Goal: Task Accomplishment & Management: Use online tool/utility

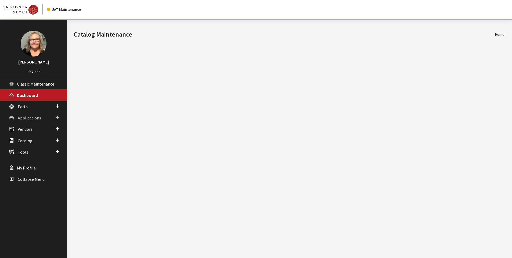
click at [38, 119] on span "Applications" at bounding box center [29, 117] width 23 height 5
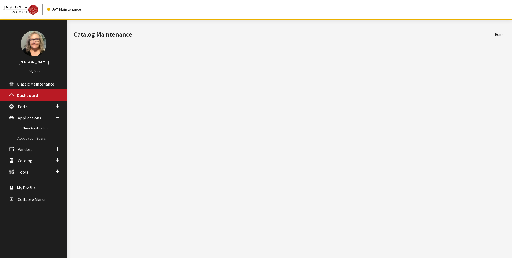
click at [38, 137] on link "Application Search" at bounding box center [33, 138] width 67 height 10
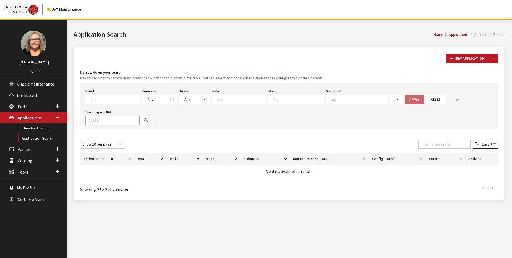
click at [95, 122] on input "Search by App ID #" at bounding box center [112, 120] width 54 height 9
type input "30482"
select select
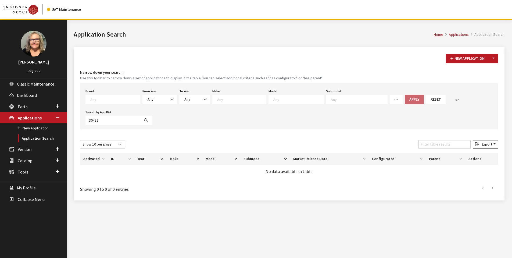
select select
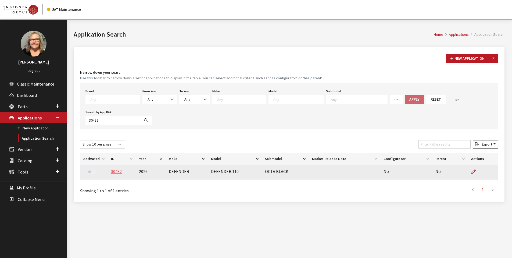
click at [115, 173] on link "30482" at bounding box center [116, 171] width 11 height 5
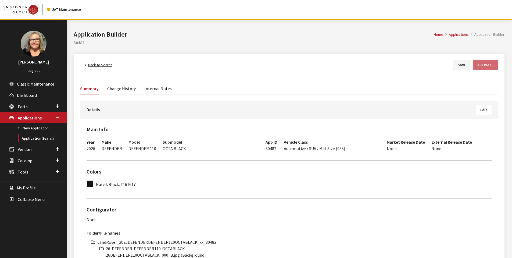
click at [483, 108] on span "Edit" at bounding box center [483, 109] width 7 height 5
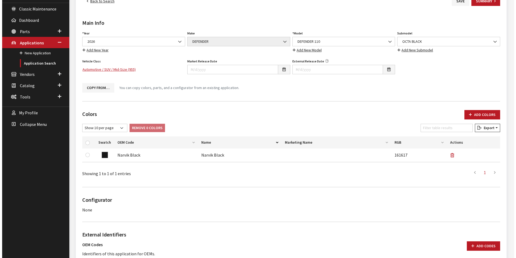
scroll to position [81, 0]
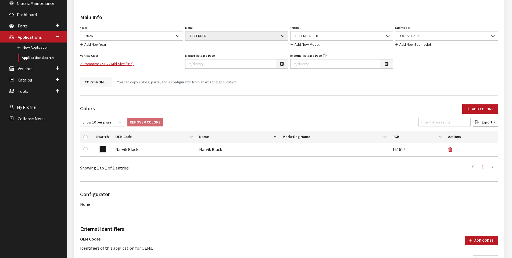
click at [96, 82] on button "Copy From…" at bounding box center [96, 81] width 32 height 9
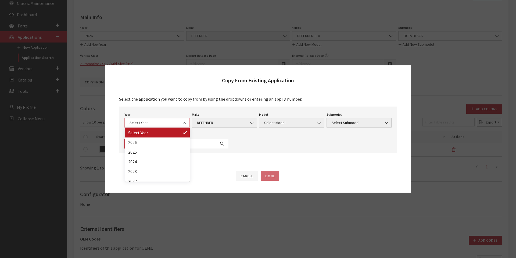
click at [186, 121] on span at bounding box center [184, 122] width 9 height 9
select select "44"
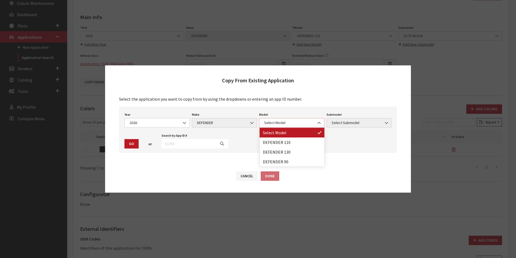
click at [315, 123] on span at bounding box center [319, 122] width 9 height 9
select select "1342"
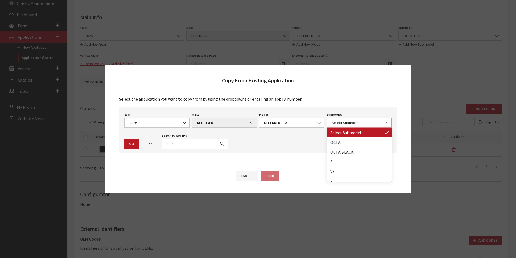
click at [384, 121] on span at bounding box center [386, 122] width 9 height 9
select select "4810"
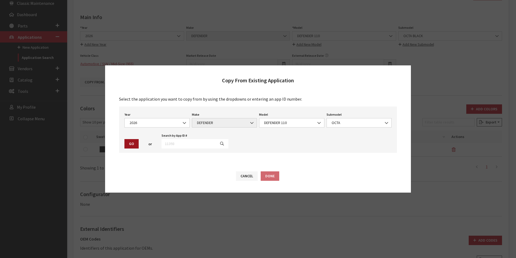
click at [129, 144] on button "Go" at bounding box center [131, 143] width 14 height 9
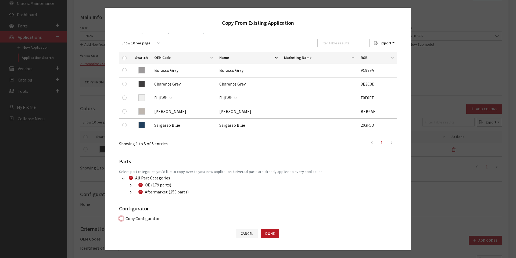
click at [121, 218] on input "Copy Configurator" at bounding box center [121, 218] width 4 height 4
checkbox input "true"
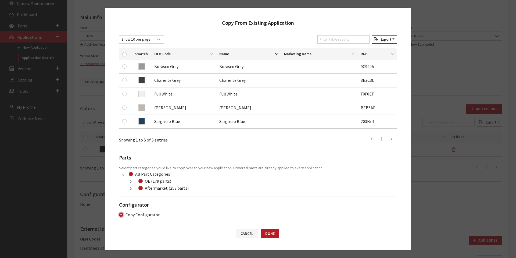
scroll to position [86, 0]
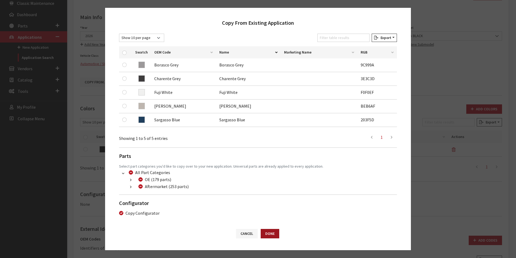
click at [272, 232] on button "Done" at bounding box center [270, 233] width 19 height 9
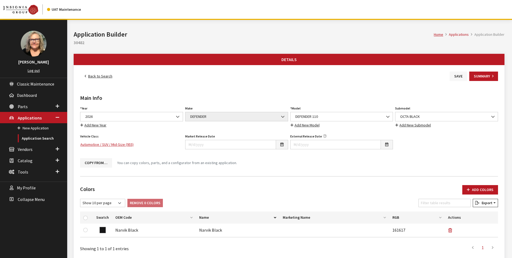
click at [460, 76] on button "Save" at bounding box center [458, 76] width 17 height 9
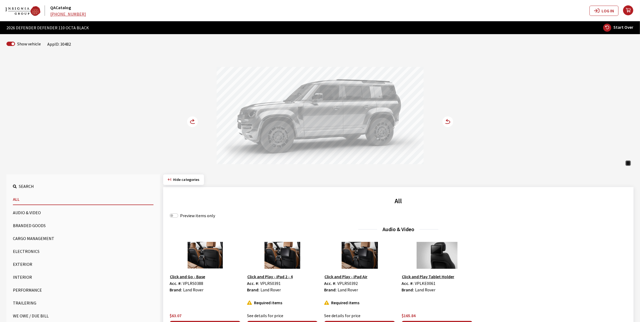
click at [192, 122] on circle at bounding box center [192, 121] width 11 height 11
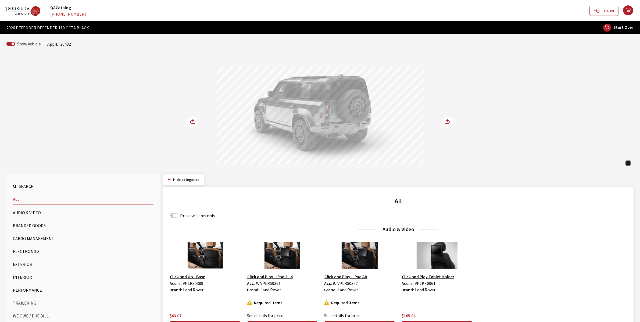
click at [192, 122] on circle at bounding box center [192, 121] width 11 height 11
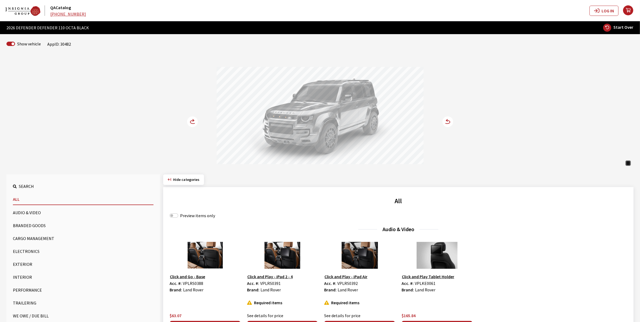
click at [192, 122] on circle at bounding box center [192, 121] width 11 height 11
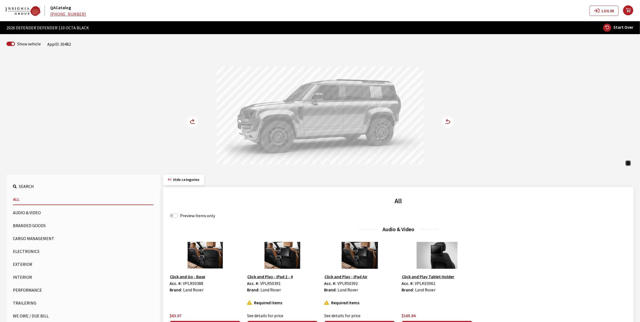
click at [192, 122] on circle at bounding box center [192, 121] width 11 height 11
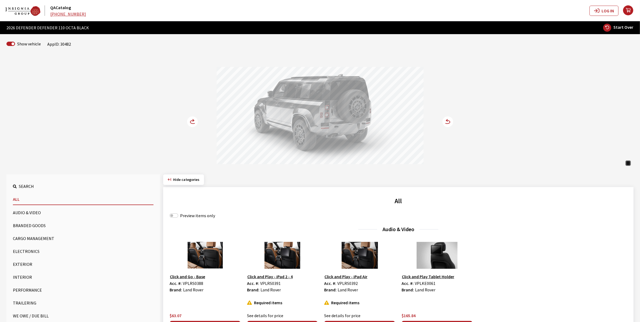
click at [192, 122] on circle at bounding box center [192, 121] width 11 height 11
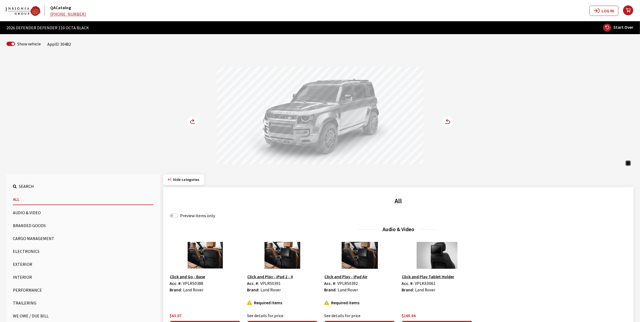
click at [192, 120] on icon at bounding box center [193, 121] width 6 height 3
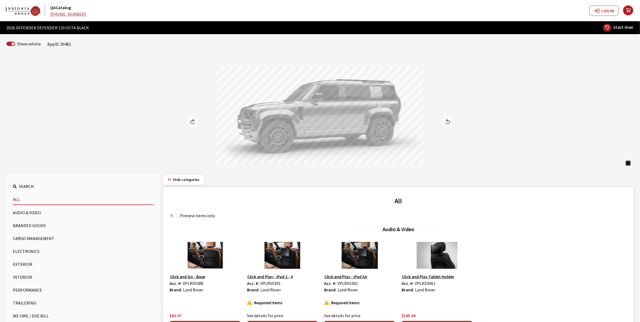
click at [192, 120] on icon at bounding box center [193, 121] width 6 height 3
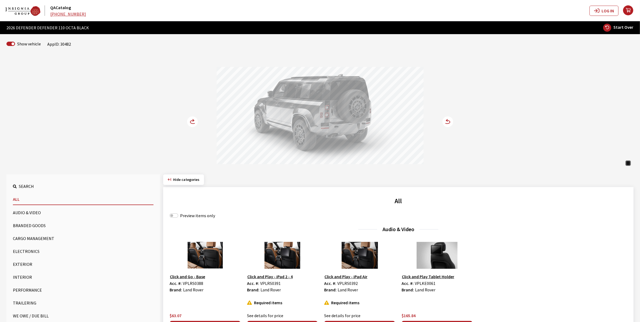
click at [192, 120] on icon at bounding box center [193, 121] width 6 height 3
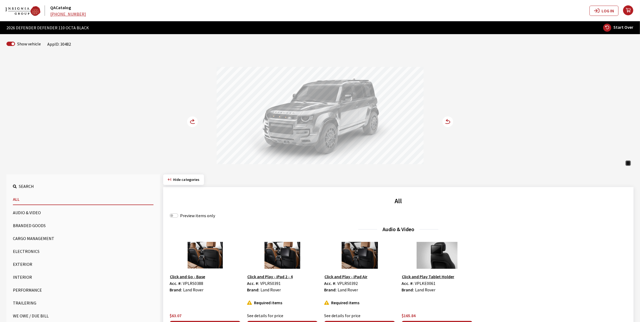
drag, startPoint x: 330, startPoint y: 112, endPoint x: 270, endPoint y: 115, distance: 60.3
click at [269, 115] on div at bounding box center [320, 116] width 207 height 99
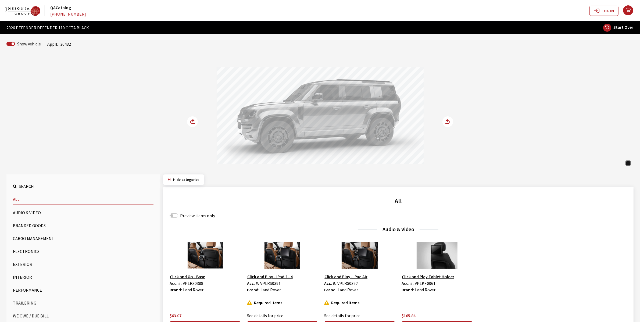
drag, startPoint x: 387, startPoint y: 124, endPoint x: 252, endPoint y: 119, distance: 135.3
click at [252, 119] on div at bounding box center [320, 116] width 207 height 99
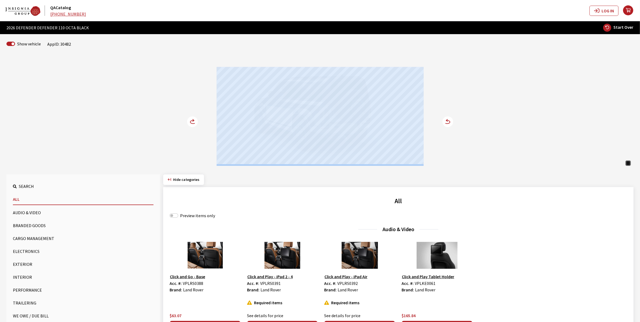
drag, startPoint x: 326, startPoint y: 120, endPoint x: 179, endPoint y: 104, distance: 147.4
click at [179, 104] on div "Narvik Black Narvik Black Narvik Black" at bounding box center [320, 111] width 355 height 110
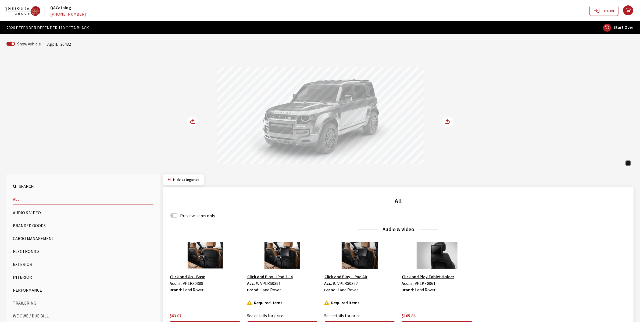
drag, startPoint x: 291, startPoint y: 117, endPoint x: 347, endPoint y: 129, distance: 57.5
click at [347, 129] on div at bounding box center [320, 116] width 207 height 99
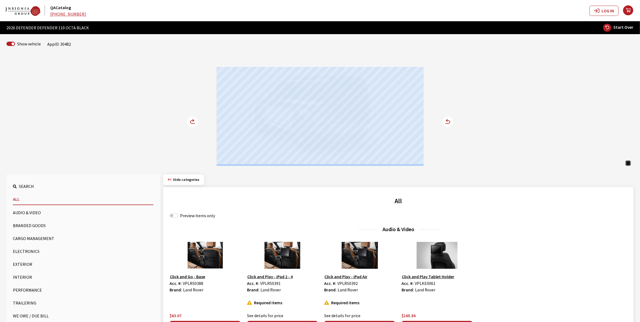
click at [197, 120] on circle at bounding box center [192, 121] width 11 height 11
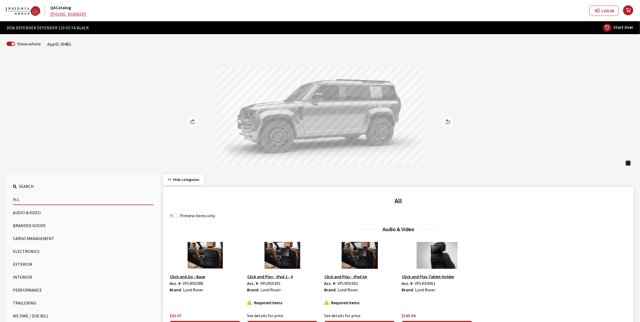
click at [192, 120] on circle at bounding box center [192, 121] width 11 height 11
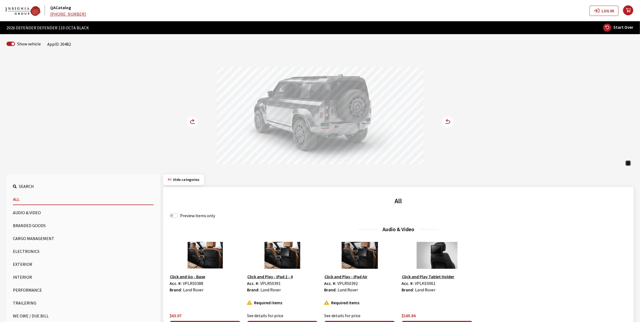
click at [192, 120] on circle at bounding box center [192, 121] width 11 height 11
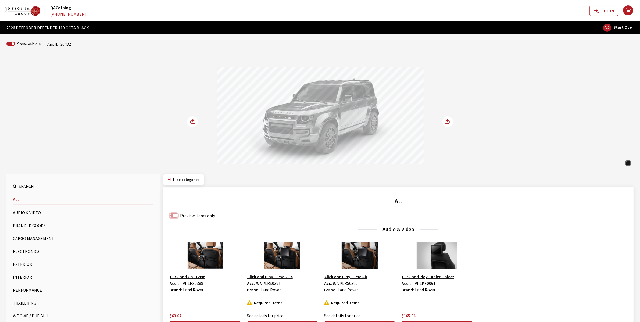
click at [172, 217] on input "Preview items only" at bounding box center [174, 215] width 9 height 4
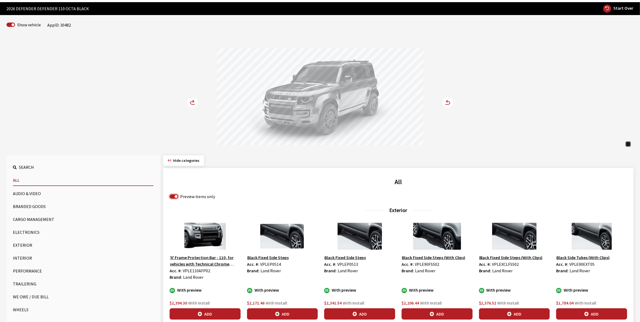
scroll to position [34, 0]
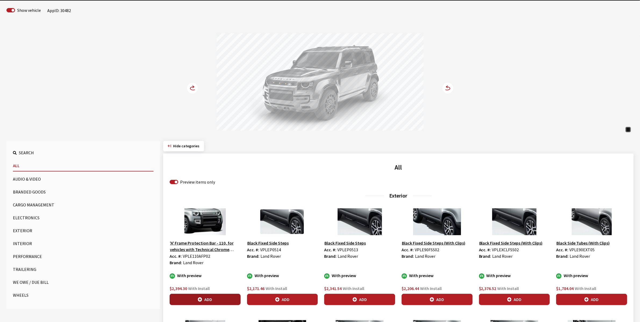
click at [215, 298] on button "Add" at bounding box center [205, 299] width 71 height 11
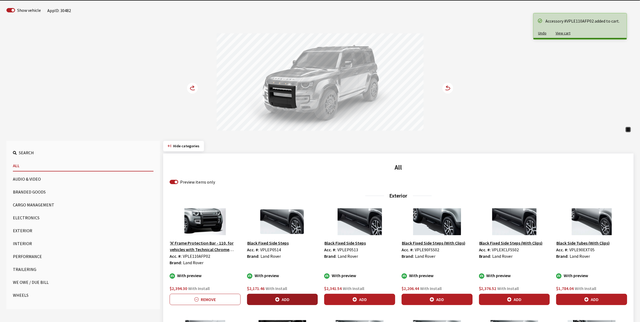
click at [304, 301] on button "Add" at bounding box center [282, 299] width 71 height 11
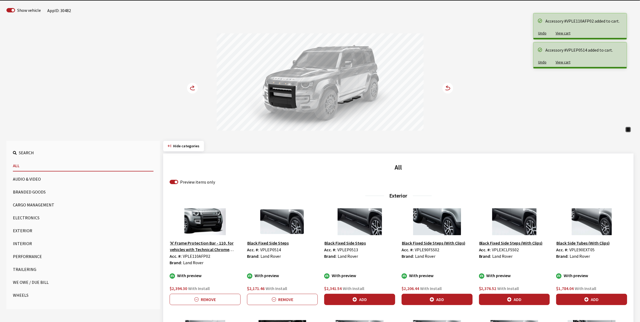
click at [192, 88] on circle at bounding box center [192, 88] width 11 height 11
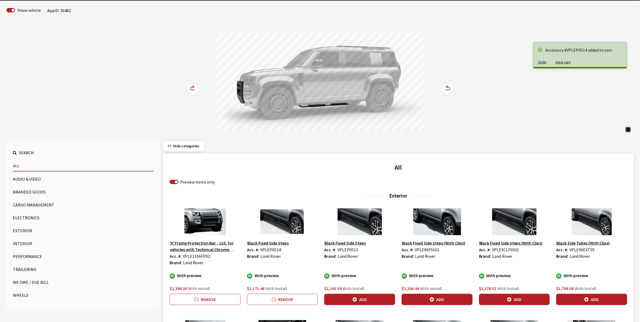
click at [192, 88] on circle at bounding box center [192, 88] width 11 height 11
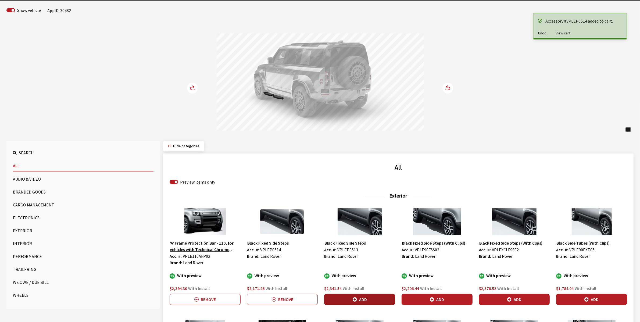
click at [359, 295] on button "Add" at bounding box center [359, 299] width 71 height 11
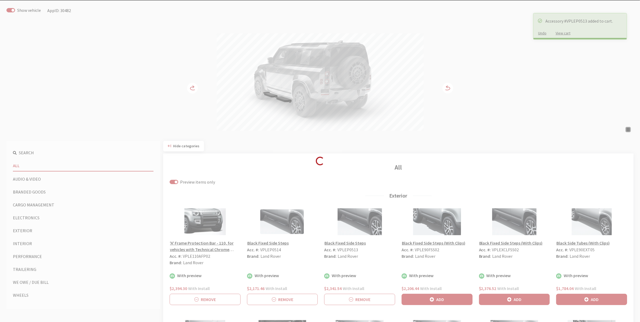
click at [194, 88] on div "Loading..." at bounding box center [320, 161] width 640 height 322
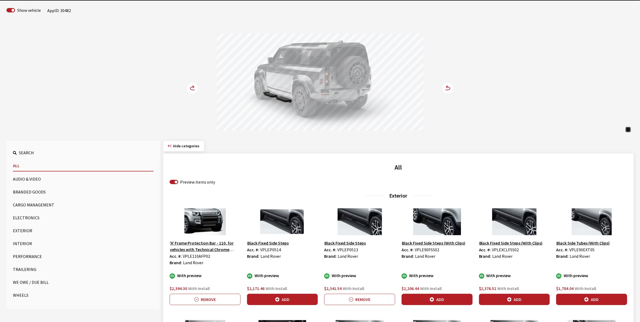
click at [194, 86] on circle at bounding box center [192, 88] width 11 height 11
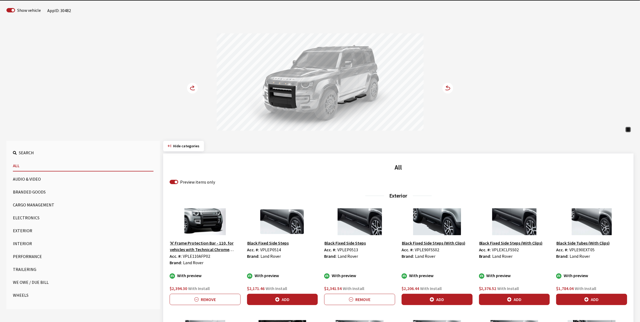
click at [194, 86] on circle at bounding box center [192, 88] width 11 height 11
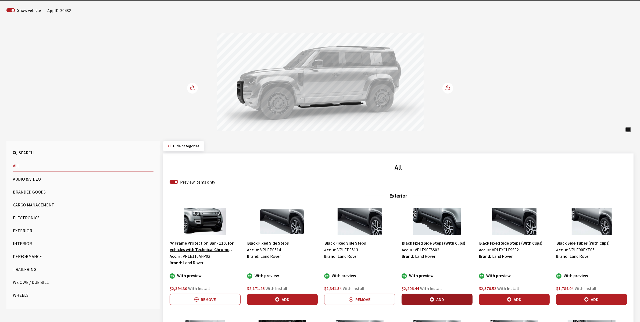
click at [448, 297] on button "Add" at bounding box center [437, 299] width 71 height 11
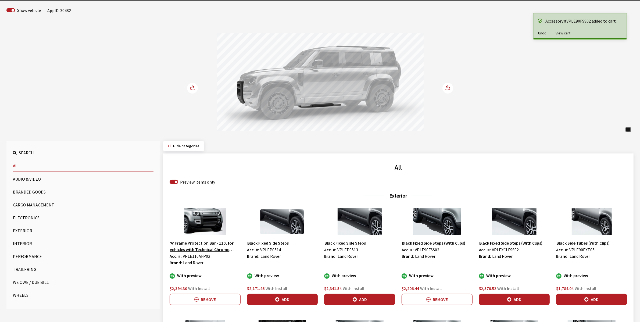
click at [194, 89] on circle at bounding box center [192, 88] width 11 height 11
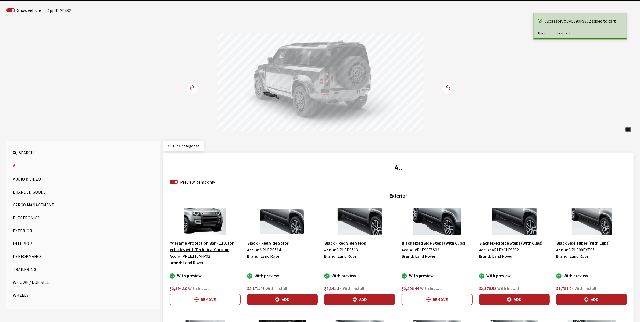
click at [194, 89] on circle at bounding box center [192, 88] width 11 height 11
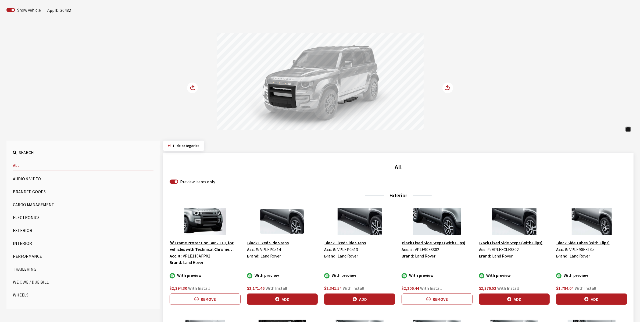
scroll to position [168, 0]
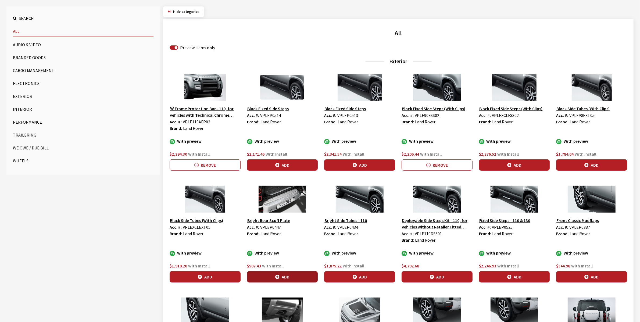
click at [293, 277] on button "Add" at bounding box center [282, 276] width 71 height 11
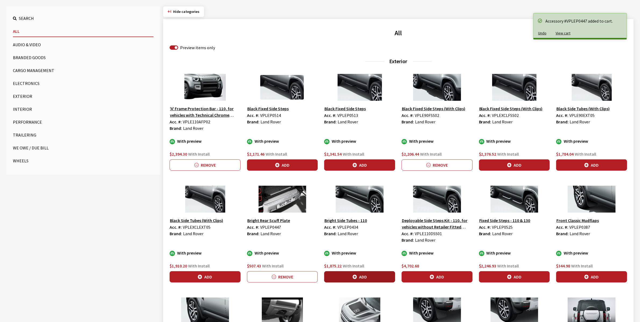
click at [373, 276] on button "Add" at bounding box center [359, 276] width 71 height 11
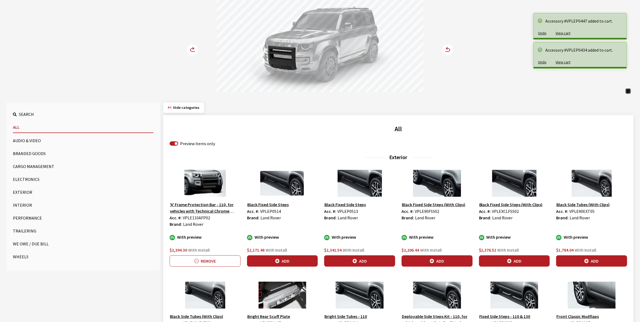
scroll to position [0, 0]
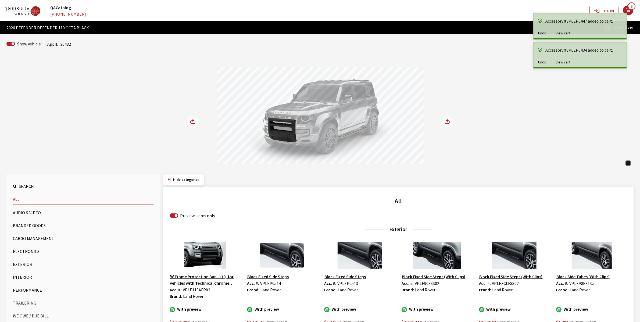
click at [193, 120] on icon at bounding box center [193, 121] width 6 height 3
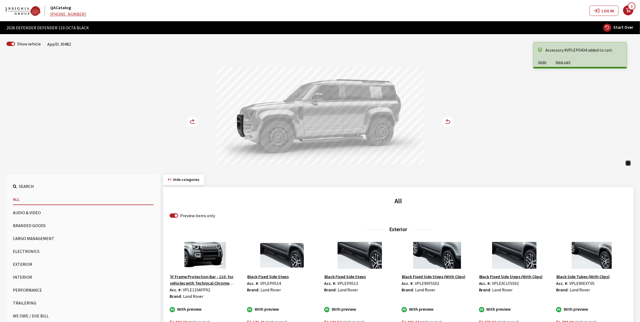
click at [193, 120] on icon at bounding box center [193, 121] width 6 height 3
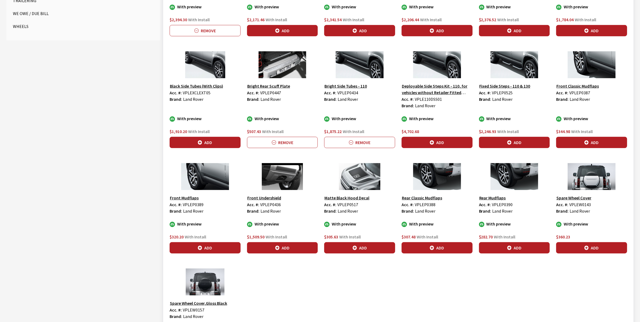
scroll to position [370, 0]
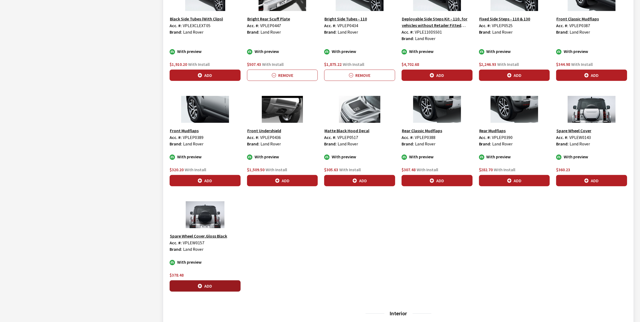
click at [208, 284] on button "Add" at bounding box center [205, 285] width 71 height 11
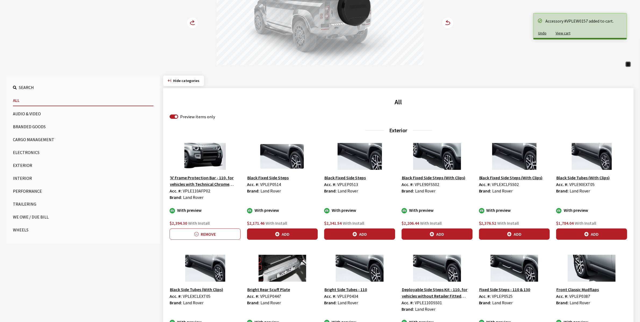
scroll to position [101, 0]
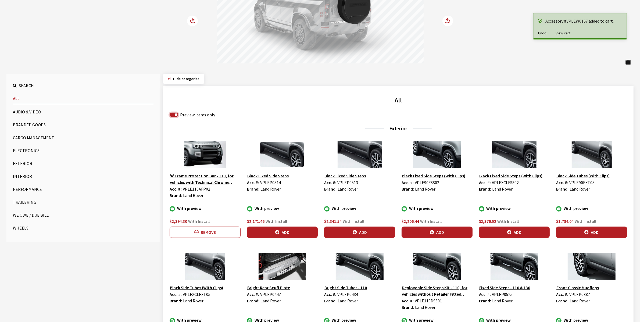
click at [174, 114] on input "Preview items only" at bounding box center [174, 115] width 9 height 4
checkbox input "false"
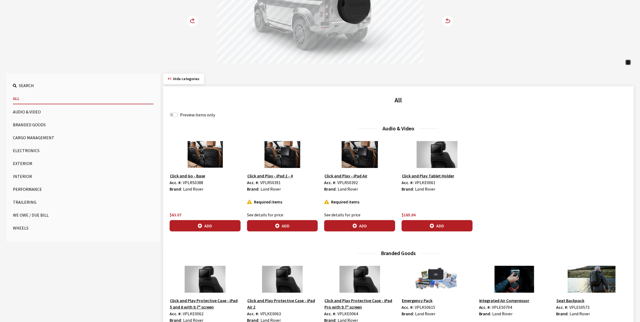
click at [24, 228] on button "Wheels" at bounding box center [83, 228] width 141 height 11
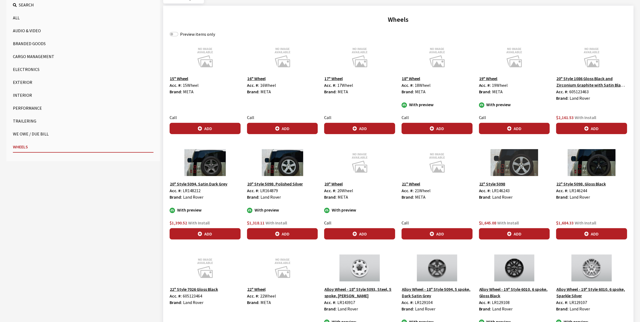
scroll to position [202, 0]
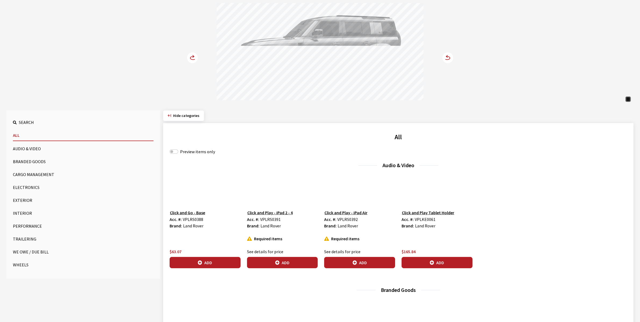
scroll to position [168, 0]
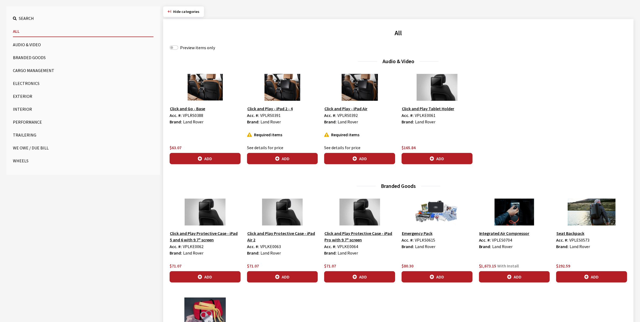
click at [18, 159] on button "Wheels" at bounding box center [83, 160] width 141 height 11
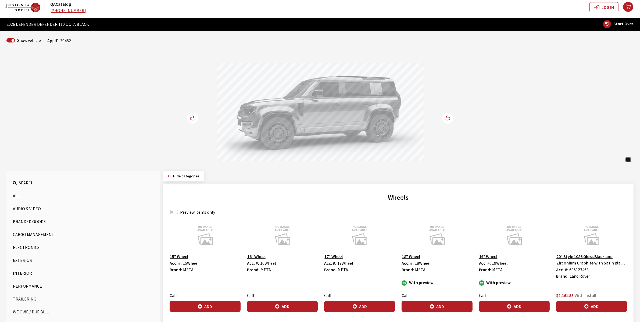
scroll to position [0, 0]
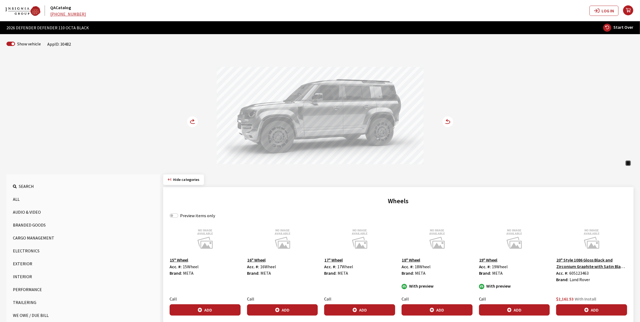
click at [26, 263] on button "Exterior" at bounding box center [83, 263] width 141 height 11
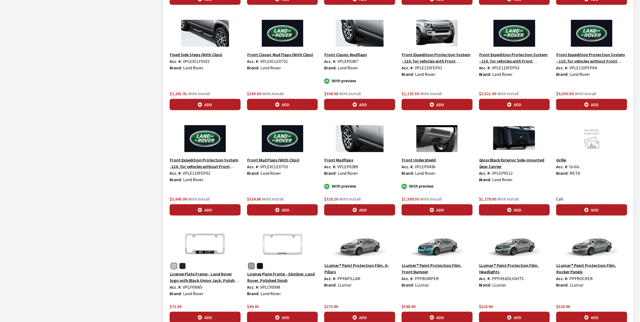
scroll to position [739, 0]
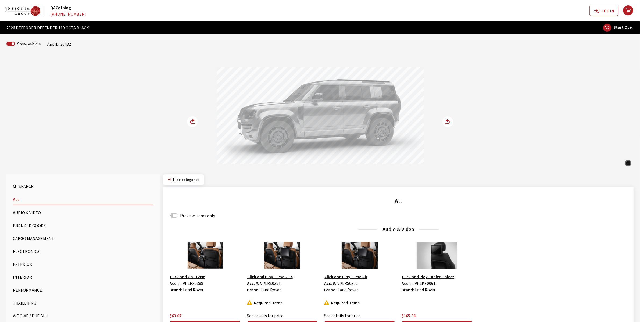
click at [21, 263] on button "Exterior" at bounding box center [83, 264] width 141 height 11
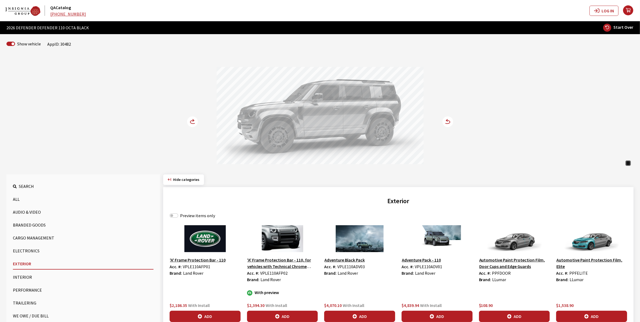
click at [179, 216] on div "Preview items only" at bounding box center [399, 215] width 458 height 6
click at [175, 215] on input "Preview items only" at bounding box center [174, 215] width 9 height 4
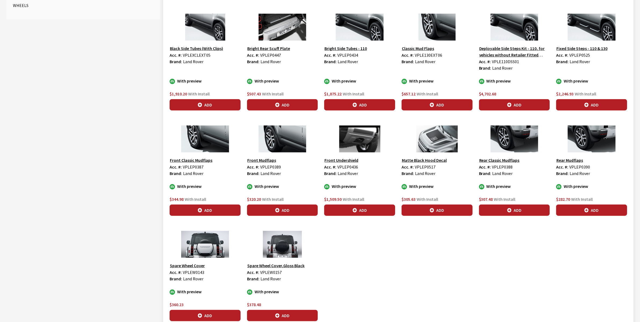
scroll to position [327, 0]
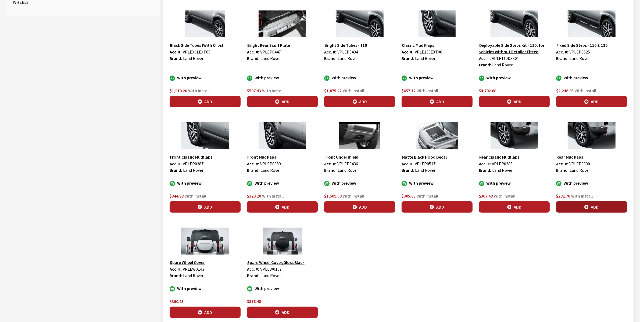
click at [593, 210] on button "Add" at bounding box center [591, 206] width 71 height 11
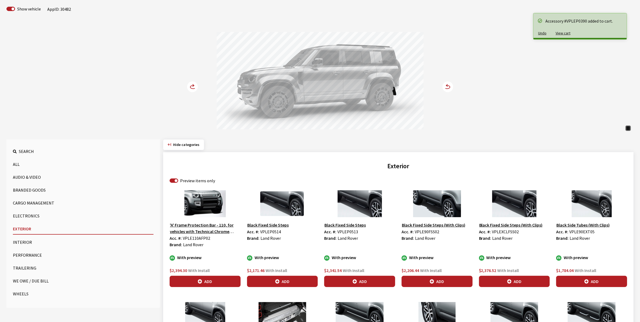
scroll to position [0, 0]
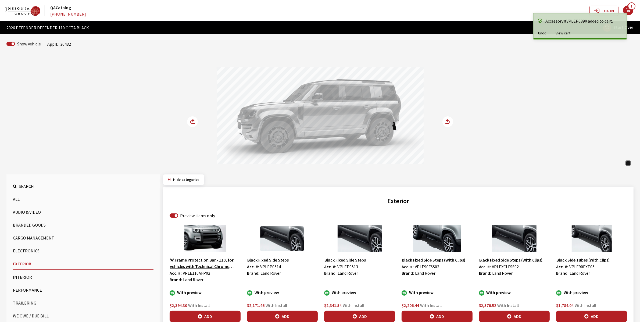
click at [194, 121] on icon at bounding box center [196, 122] width 4 height 5
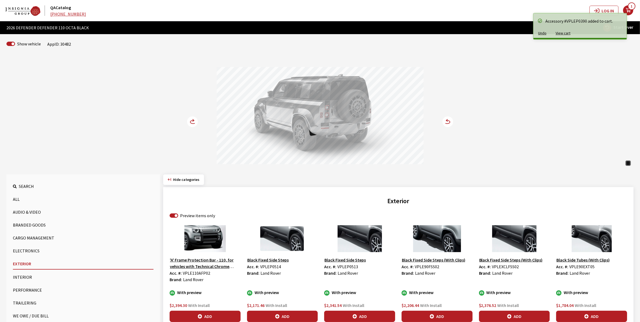
click at [194, 121] on icon at bounding box center [196, 122] width 4 height 5
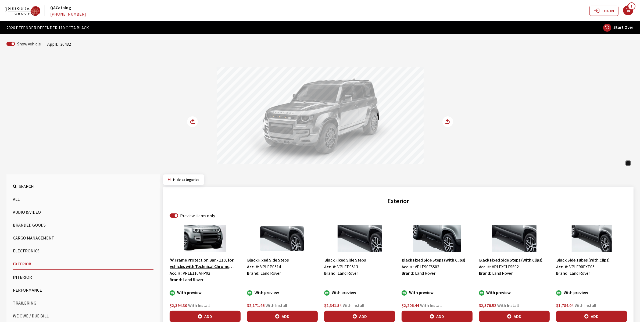
click at [196, 123] on circle at bounding box center [192, 121] width 11 height 11
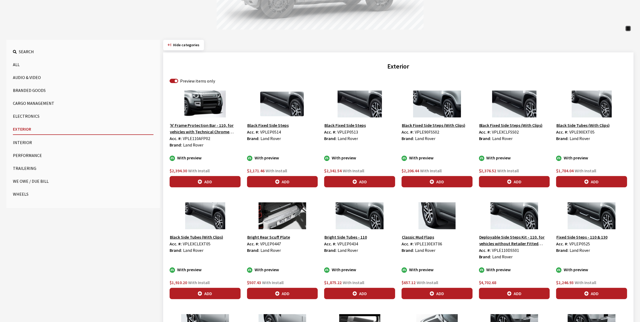
scroll to position [134, 0]
click at [189, 81] on label "Preview items only" at bounding box center [197, 81] width 35 height 6
click at [178, 81] on input "Preview items only" at bounding box center [174, 81] width 9 height 4
checkbox input "false"
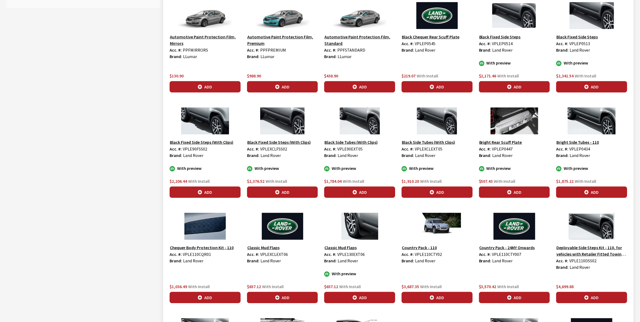
scroll to position [336, 0]
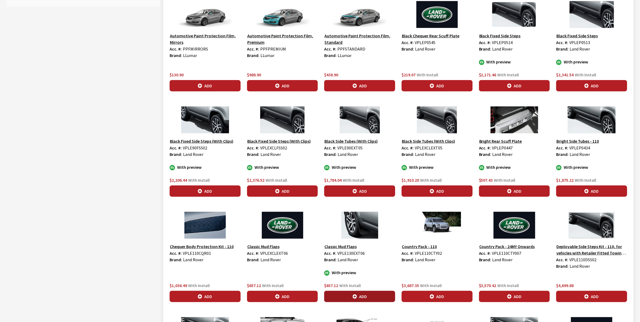
click at [356, 297] on icon "button" at bounding box center [355, 297] width 4 height 4
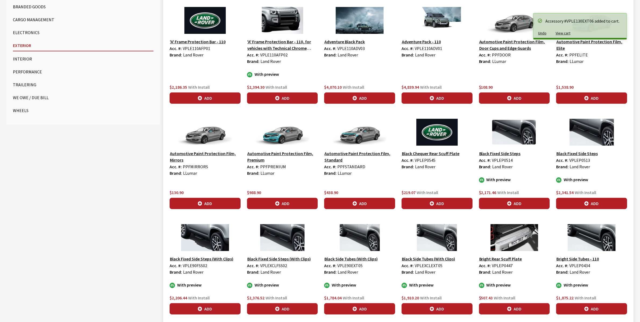
scroll to position [101, 0]
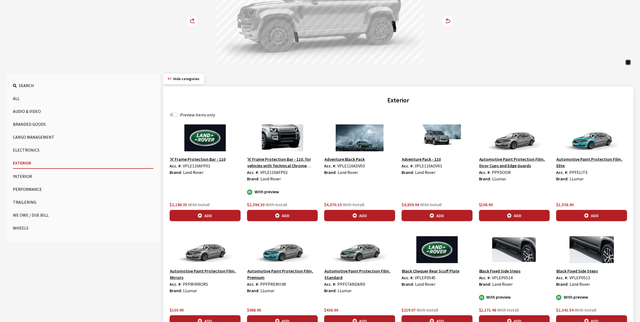
click at [194, 22] on circle at bounding box center [192, 21] width 11 height 11
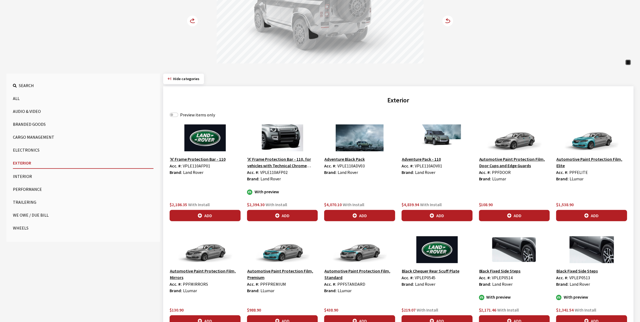
click at [194, 22] on circle at bounding box center [192, 21] width 11 height 11
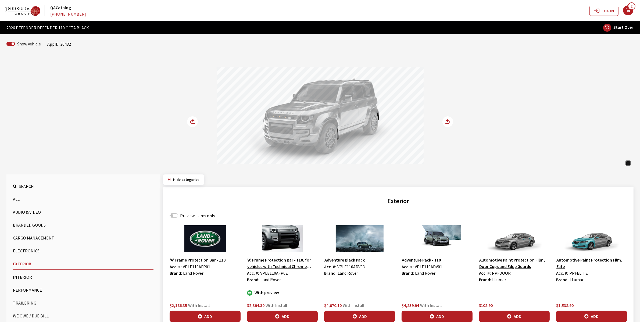
scroll to position [168, 0]
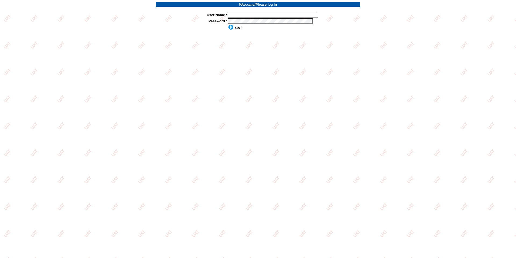
click at [258, 16] on input "text" at bounding box center [273, 15] width 91 height 6
type input "sdakes"
click at [228, 24] on input "image" at bounding box center [235, 26] width 15 height 5
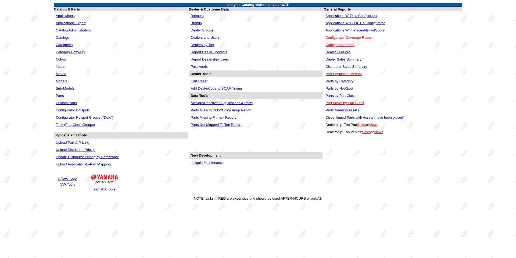
click at [355, 30] on link "Applications With Placeable HotSpots" at bounding box center [355, 30] width 59 height 4
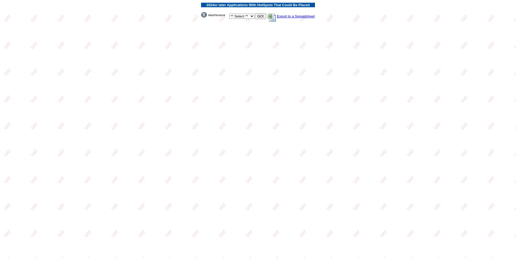
click at [251, 15] on select "** Select ** Acura Alfa Romeo Audi Bentley BMW DoubleTake [PERSON_NAME] Honda H…" at bounding box center [241, 16] width 25 height 5
select select "550"
click at [229, 14] on select "** Select ** Acura Alfa Romeo Audi Bentley BMW DoubleTake [PERSON_NAME] Honda H…" at bounding box center [241, 16] width 25 height 5
click at [258, 15] on input "GO!" at bounding box center [260, 16] width 11 height 6
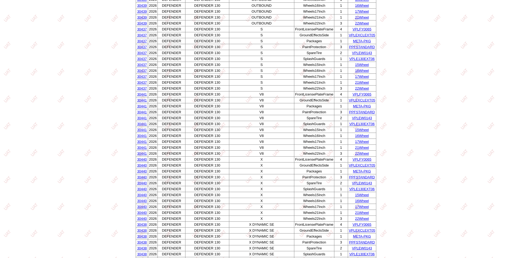
scroll to position [349, 0]
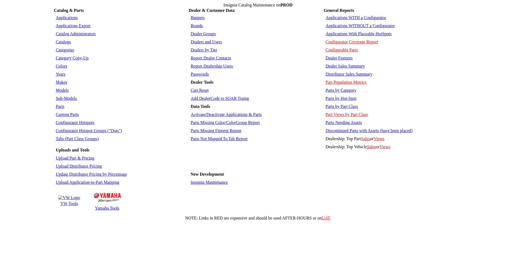
click at [341, 23] on link "Applications WITHOUT a Configurator" at bounding box center [360, 25] width 69 height 5
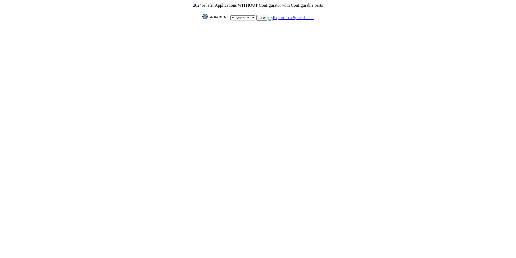
click at [251, 16] on select "** Select ** Acura Alfa Romeo Audi Bentley BMW DoubleTake Ford GM Honda Hyundai…" at bounding box center [242, 17] width 25 height 5
select select "12"
click at [230, 15] on select "** Select ** Acura Alfa Romeo Audi Bentley BMW DoubleTake Ford GM Honda Hyundai…" at bounding box center [242, 17] width 25 height 5
click at [259, 16] on input "GO!" at bounding box center [261, 18] width 11 height 6
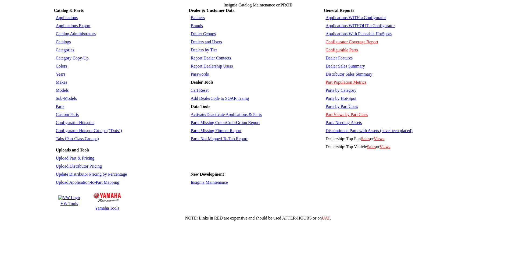
click at [356, 23] on link "Applications WITHOUT a Configurator" at bounding box center [360, 25] width 69 height 5
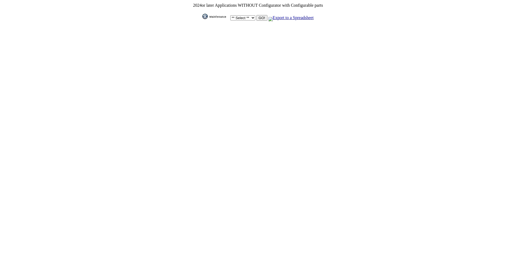
click at [248, 16] on select "** Select ** Acura Alfa Romeo Audi Bentley BMW DoubleTake Ford GM Honda Hyundai…" at bounding box center [242, 17] width 25 height 5
select select "11"
click at [230, 15] on select "** Select ** Acura Alfa Romeo Audi Bentley BMW DoubleTake Ford GM Honda Hyundai…" at bounding box center [242, 17] width 25 height 5
click at [260, 16] on input "GO!" at bounding box center [261, 18] width 11 height 6
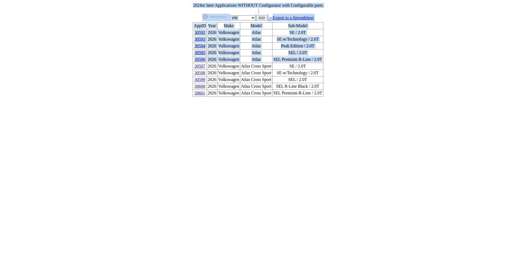
drag, startPoint x: 317, startPoint y: 56, endPoint x: 196, endPoint y: 55, distance: 121.0
click at [196, 55] on table "2024 or later Applications WITHOUT Configurator with Configurable parts ** Sele…" at bounding box center [258, 49] width 132 height 95
click at [177, 57] on form "2024 or later Applications WITHOUT Configurator with Configurable parts ** Sele…" at bounding box center [258, 49] width 512 height 95
click at [316, 58] on td "SEL Premium R-Line / 2.0T" at bounding box center [297, 59] width 51 height 7
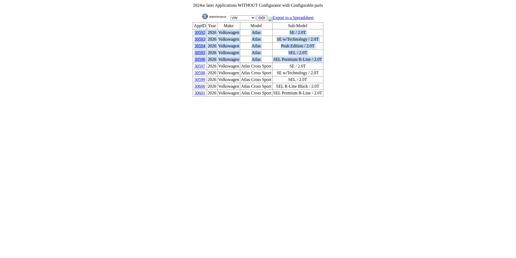
drag, startPoint x: 317, startPoint y: 56, endPoint x: 198, endPoint y: 34, distance: 121.2
click at [198, 34] on tbody "AppID Year Make Model Sub-Model 30592 2026 Volkswagen Atlas SE / 2.0T 30593 202…" at bounding box center [258, 60] width 130 height 74
copy tbody "30592 2026 Volkswagen Atlas SE / 2.0T 30593 2026 Volkswagen Atlas SE w/Technolo…"
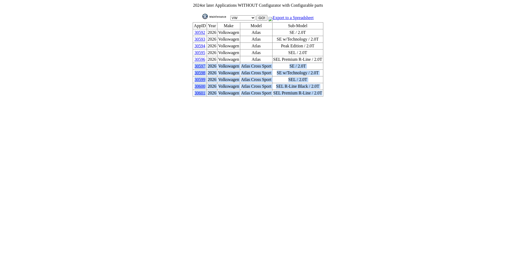
drag, startPoint x: 317, startPoint y: 85, endPoint x: 199, endPoint y: 63, distance: 119.7
click at [199, 63] on tbody "AppID Year Make Model Sub-Model 30592 2026 Volkswagen Atlas SE / 2.0T 30593 202…" at bounding box center [258, 60] width 130 height 74
copy tbody "30597 2026 Volkswagen Atlas Cross Sport SE / 2.0T 30598 2026 Volkswagen Atlas C…"
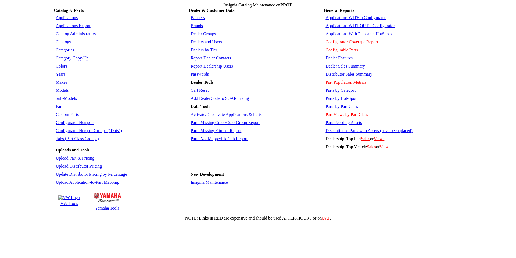
click at [347, 23] on link "Applications WITHOUT a Configurator" at bounding box center [360, 25] width 69 height 5
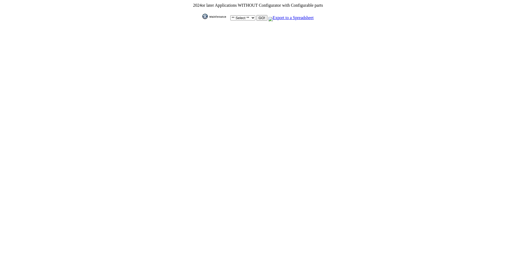
click at [251, 15] on select "** Select ** Acura Alfa Romeo Audi Bentley BMW DoubleTake [PERSON_NAME] Honda H…" at bounding box center [242, 17] width 25 height 5
select select "1"
click at [230, 15] on select "** Select ** Acura Alfa Romeo Audi Bentley BMW DoubleTake [PERSON_NAME] Honda H…" at bounding box center [242, 17] width 25 height 5
click at [259, 15] on input "GO!" at bounding box center [261, 18] width 11 height 6
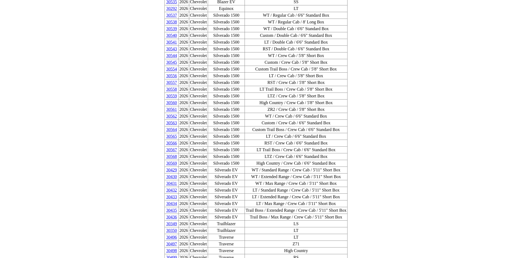
scroll to position [215, 0]
